Goal: Complete application form

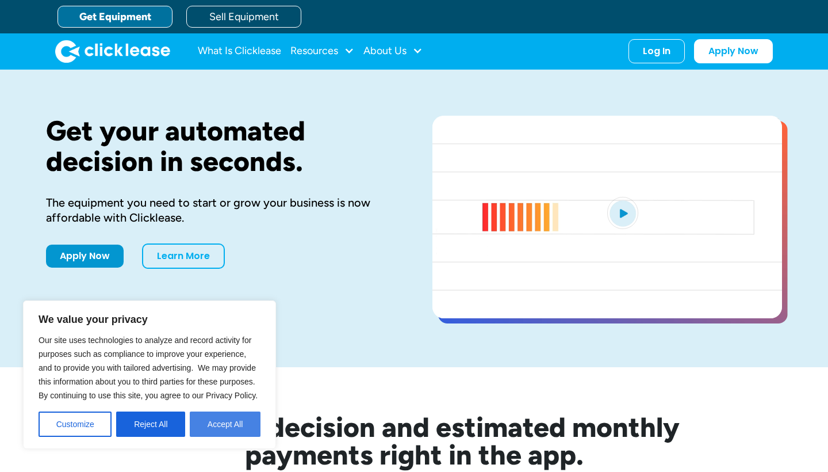
click at [224, 421] on button "Accept All" at bounding box center [225, 423] width 71 height 25
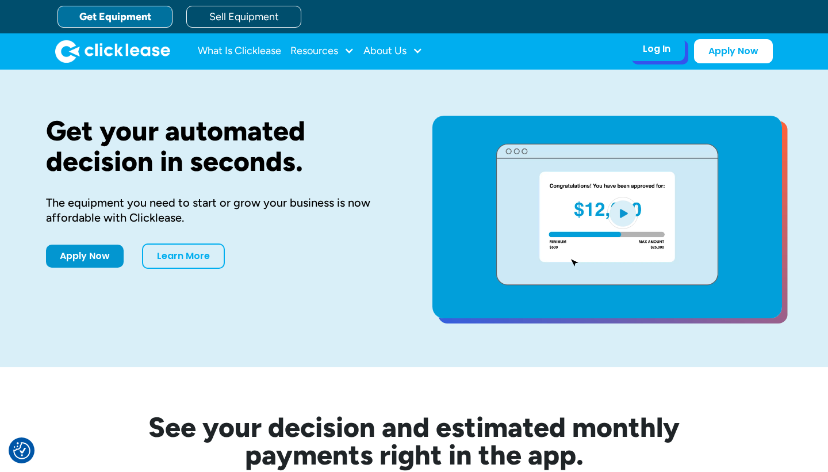
click at [651, 52] on div "Log In" at bounding box center [657, 49] width 28 height 12
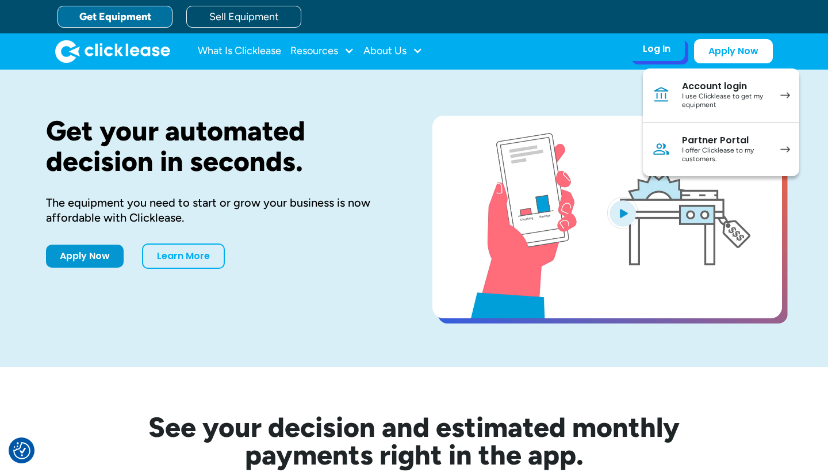
click at [717, 96] on div "I use Clicklease to get my equipment" at bounding box center [725, 101] width 87 height 18
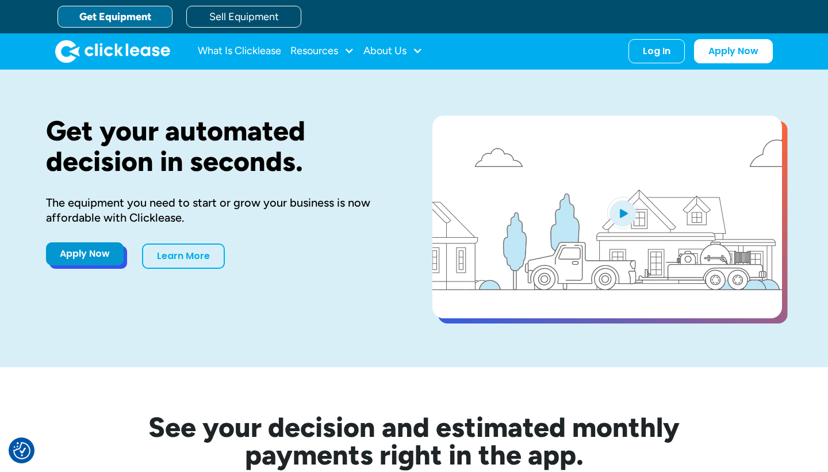
click at [68, 250] on link "Apply Now" at bounding box center [85, 253] width 78 height 23
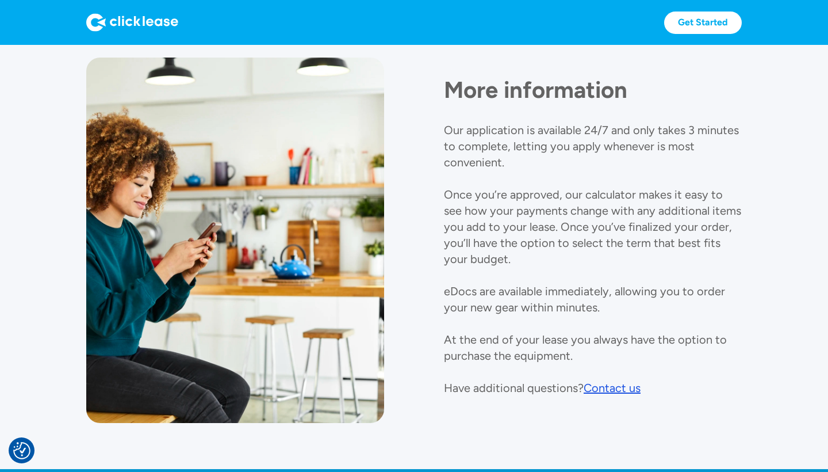
scroll to position [1308, 0]
